Goal: Task Accomplishment & Management: Manage account settings

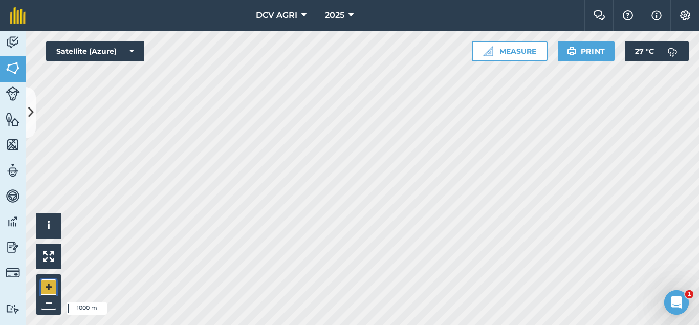
click at [46, 289] on button "+" at bounding box center [48, 287] width 15 height 15
click at [44, 284] on button "+" at bounding box center [48, 287] width 15 height 15
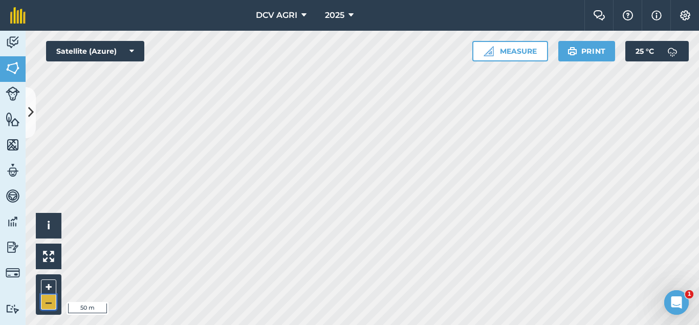
click at [47, 303] on button "–" at bounding box center [48, 302] width 15 height 15
click at [47, 290] on button "+" at bounding box center [48, 287] width 15 height 15
click at [47, 300] on button "–" at bounding box center [48, 302] width 15 height 15
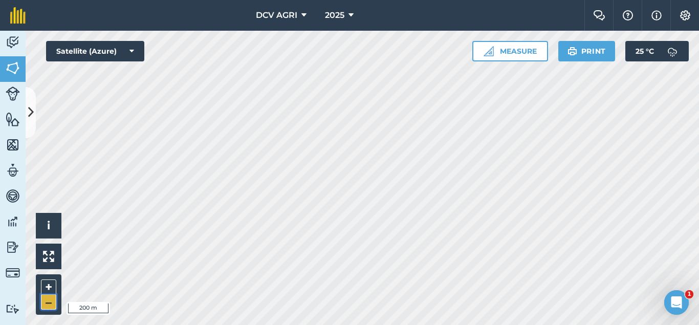
click at [47, 300] on button "–" at bounding box center [48, 302] width 15 height 15
click at [47, 289] on button "+" at bounding box center [48, 287] width 15 height 15
click at [48, 284] on button "+" at bounding box center [48, 287] width 15 height 15
click at [49, 299] on button "–" at bounding box center [48, 302] width 15 height 15
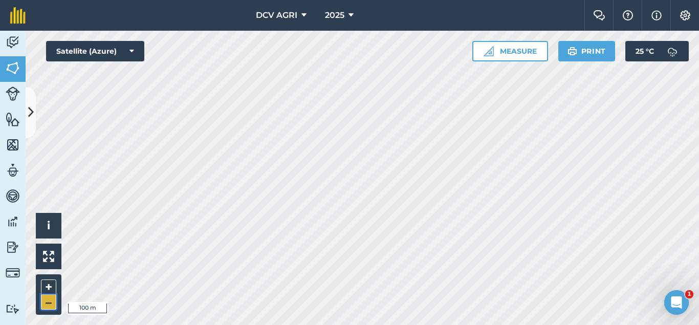
click at [49, 299] on button "–" at bounding box center [48, 302] width 15 height 15
click at [53, 286] on button "+" at bounding box center [48, 287] width 15 height 15
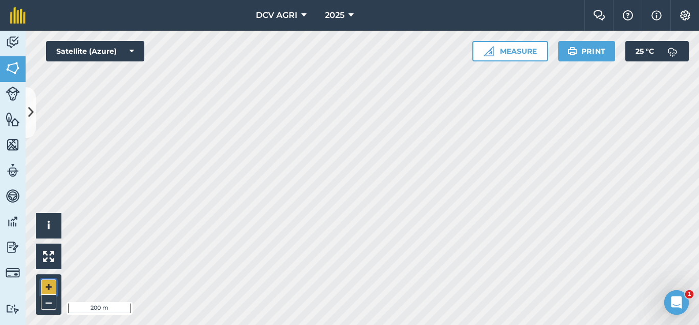
click at [42, 289] on button "+" at bounding box center [48, 287] width 15 height 15
click at [40, 284] on div "+ –" at bounding box center [49, 294] width 26 height 40
click at [52, 287] on button "+" at bounding box center [48, 287] width 15 height 15
click at [50, 299] on button "–" at bounding box center [48, 302] width 15 height 15
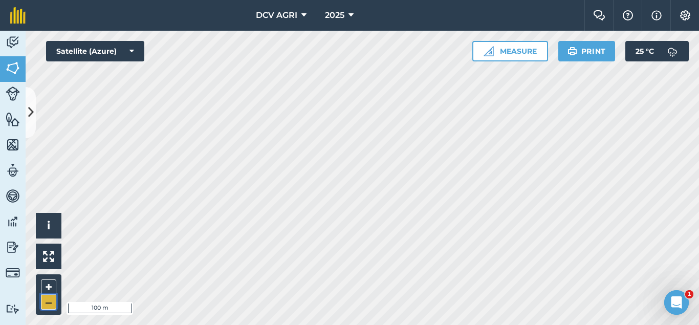
click at [50, 299] on button "–" at bounding box center [48, 302] width 15 height 15
click at [49, 290] on button "+" at bounding box center [48, 287] width 15 height 15
click at [363, 28] on div "DCV AGRI 2025 Farm Chat Help Info Settings DCV AGRI - 2025 Reproduced with the …" at bounding box center [349, 162] width 699 height 325
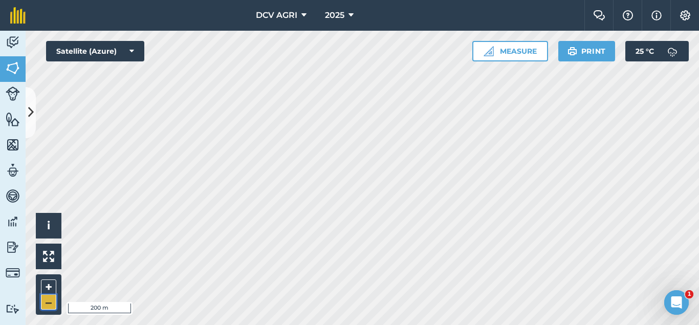
click at [49, 299] on button "–" at bounding box center [48, 302] width 15 height 15
click at [259, 0] on div "DCV AGRI 2025 Farm Chat Help Info Settings DCV AGRI - 2025 Reproduced with the …" at bounding box center [349, 162] width 699 height 325
click at [46, 288] on button "+" at bounding box center [48, 287] width 15 height 15
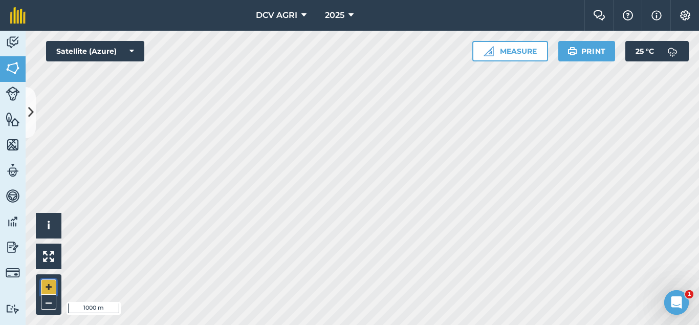
click at [46, 288] on button "+" at bounding box center [48, 287] width 15 height 15
click at [50, 291] on button "+" at bounding box center [48, 287] width 15 height 15
click at [53, 296] on button "–" at bounding box center [48, 302] width 15 height 15
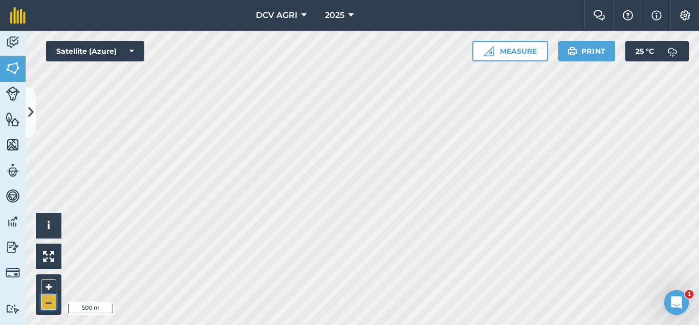
click at [53, 296] on button "–" at bounding box center [48, 302] width 15 height 15
click at [50, 283] on button "+" at bounding box center [48, 287] width 15 height 15
click at [42, 283] on button "+" at bounding box center [48, 287] width 15 height 15
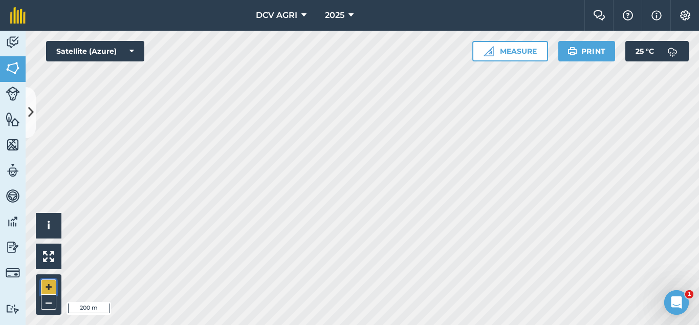
click at [42, 283] on button "+" at bounding box center [48, 287] width 15 height 15
click at [50, 307] on button "–" at bounding box center [48, 302] width 15 height 15
click at [44, 302] on button "–" at bounding box center [48, 302] width 15 height 15
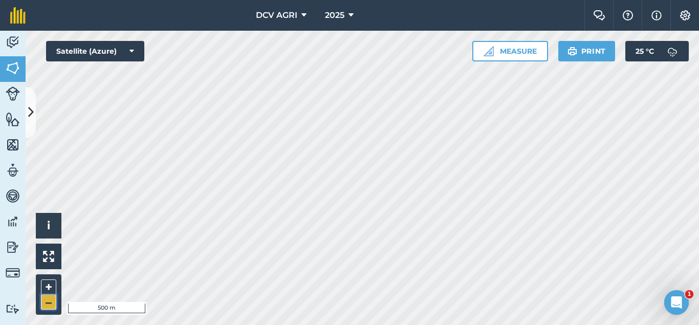
click at [44, 302] on button "–" at bounding box center [48, 302] width 15 height 15
click at [53, 287] on button "+" at bounding box center [48, 287] width 15 height 15
click at [47, 303] on button "–" at bounding box center [48, 302] width 15 height 15
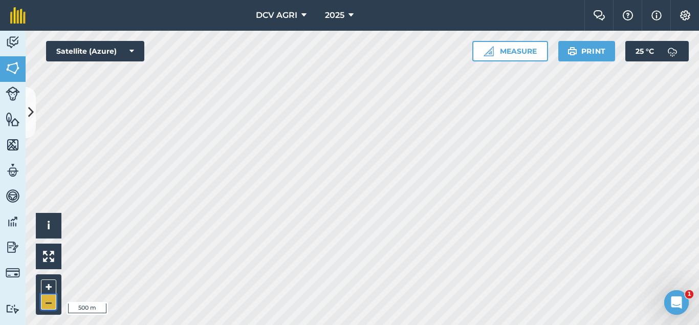
click at [47, 303] on button "–" at bounding box center [48, 302] width 15 height 15
click at [49, 282] on button "+" at bounding box center [48, 287] width 15 height 15
click at [47, 287] on button "+" at bounding box center [48, 287] width 15 height 15
click at [44, 283] on button "+" at bounding box center [48, 287] width 15 height 15
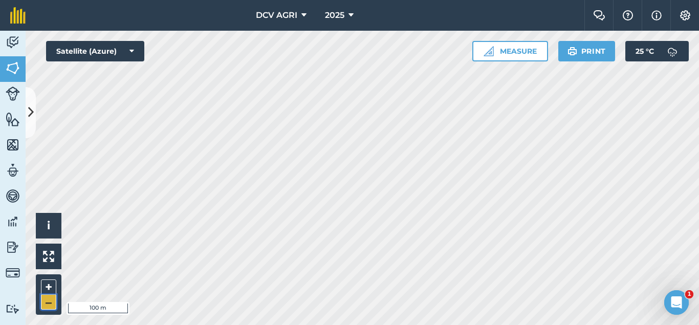
click at [46, 303] on button "–" at bounding box center [48, 302] width 15 height 15
click at [51, 289] on button "+" at bounding box center [48, 287] width 15 height 15
